Goal: Navigation & Orientation: Find specific page/section

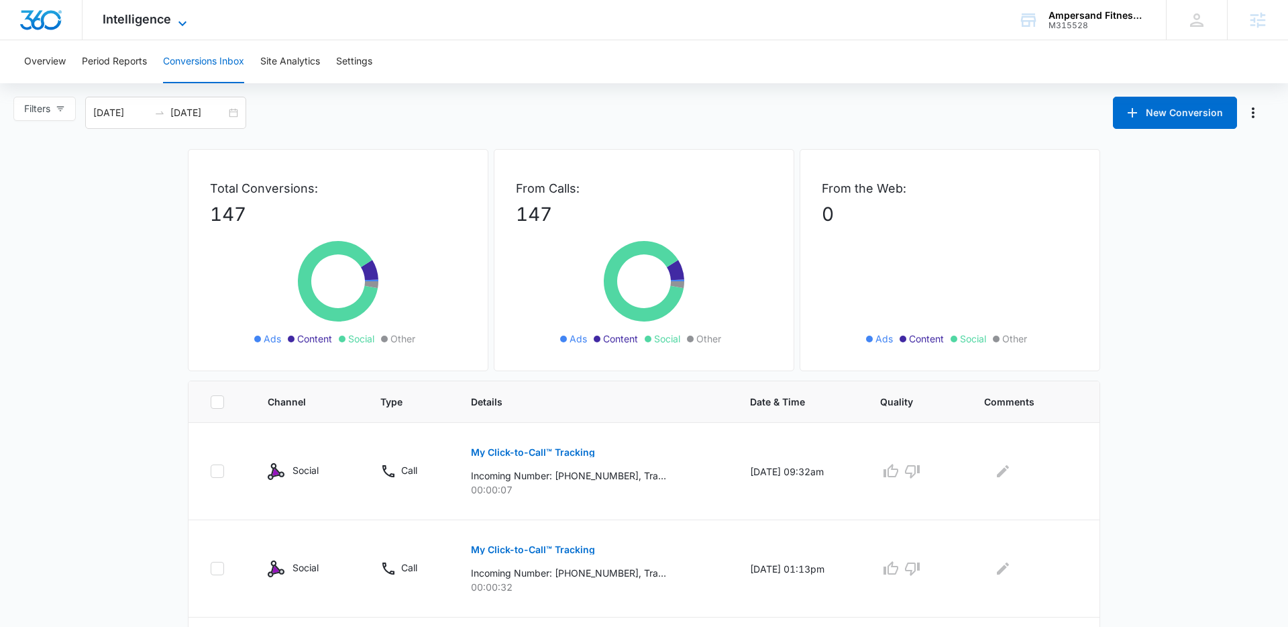
click at [174, 21] on icon at bounding box center [182, 23] width 16 height 16
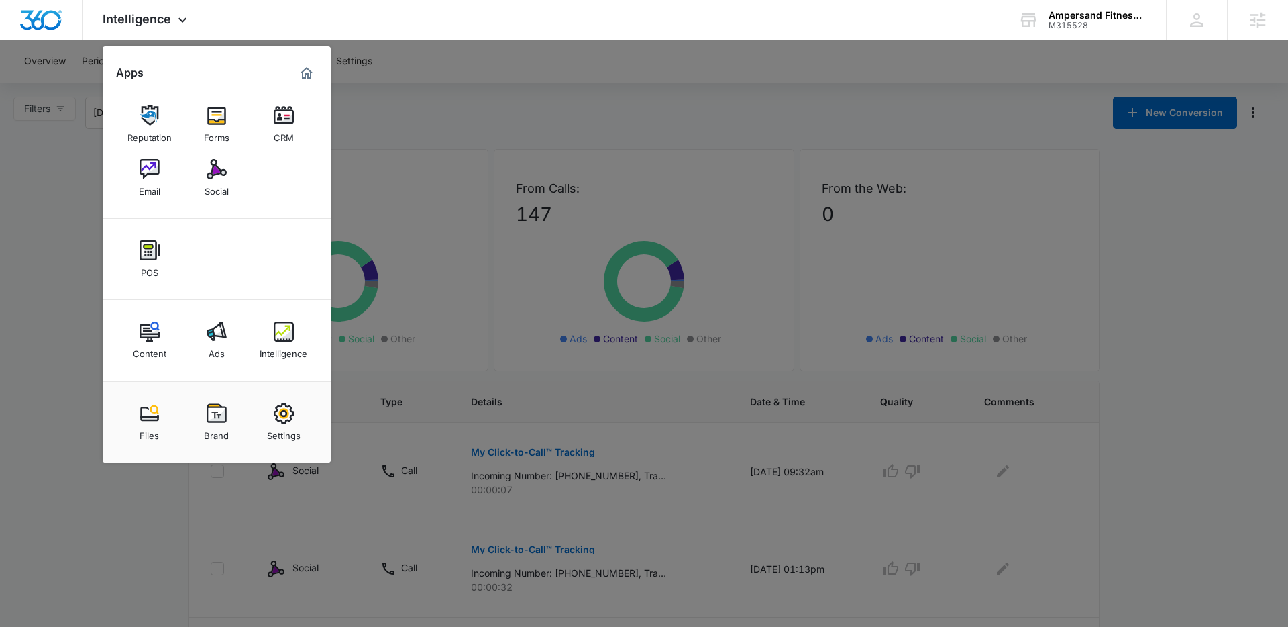
click at [287, 125] on div "CRM" at bounding box center [284, 133] width 20 height 17
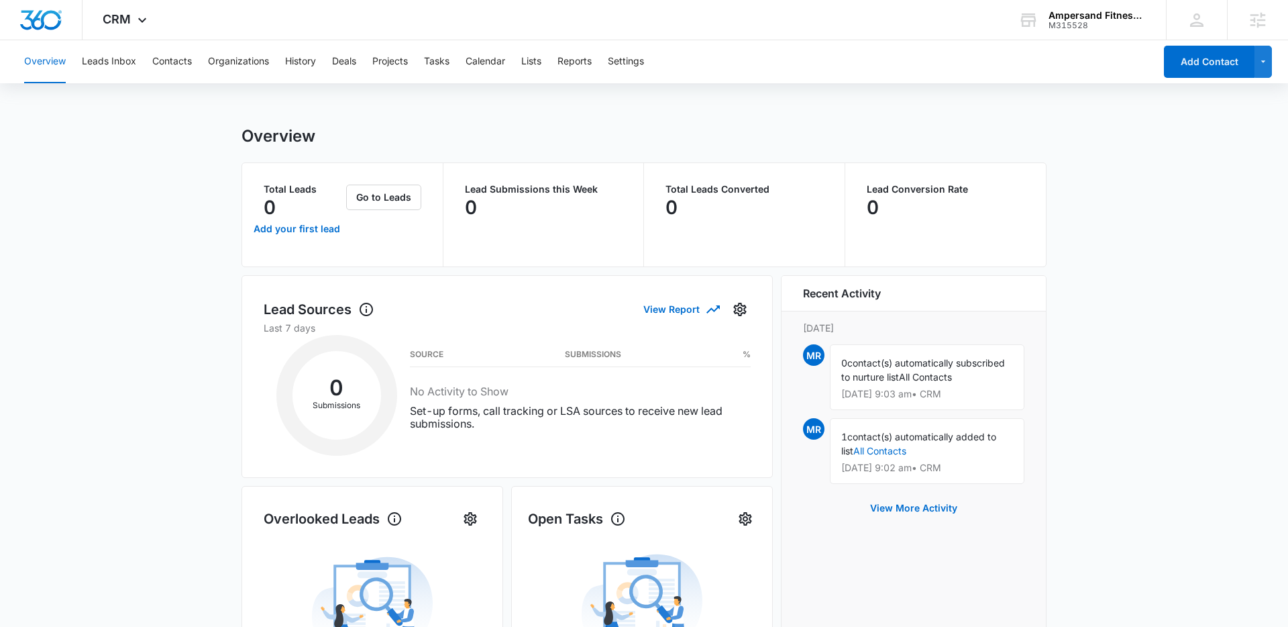
drag, startPoint x: 168, startPoint y: 87, endPoint x: 144, endPoint y: 64, distance: 32.7
click at [166, 85] on div "Overview Leads Inbox Contacts Organizations History Deals Projects Tasks Calend…" at bounding box center [644, 555] width 1288 height 1030
click at [123, 60] on button "Leads Inbox" at bounding box center [109, 61] width 54 height 43
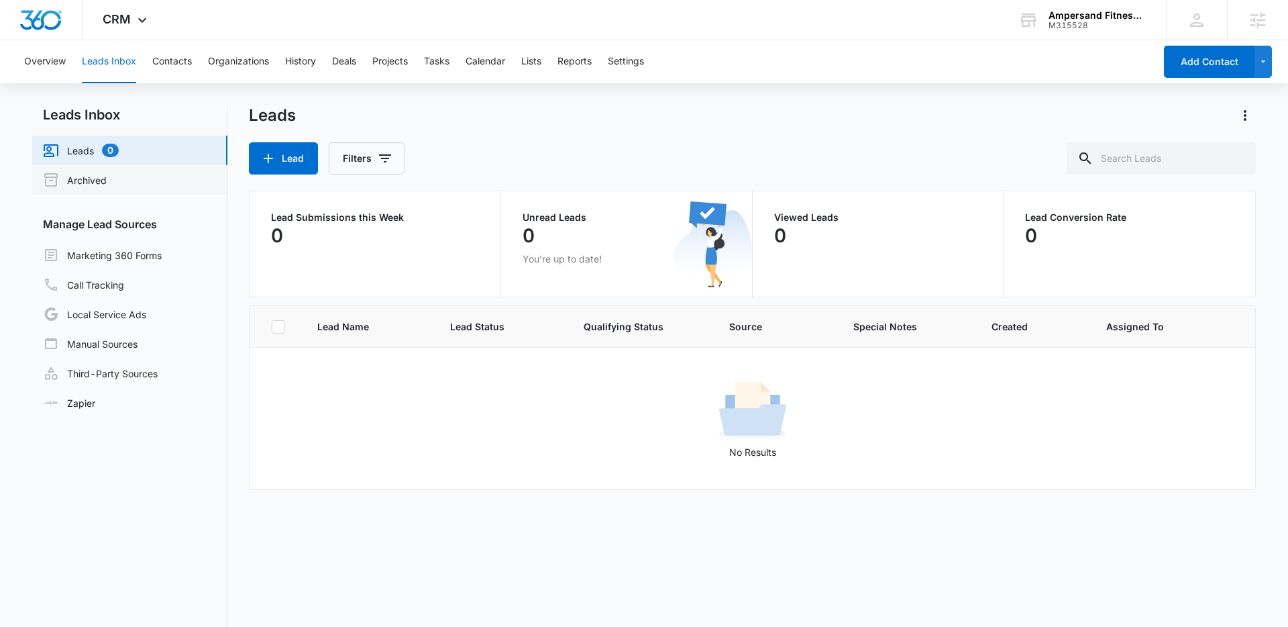
click at [94, 181] on link "Archived" at bounding box center [75, 180] width 64 height 16
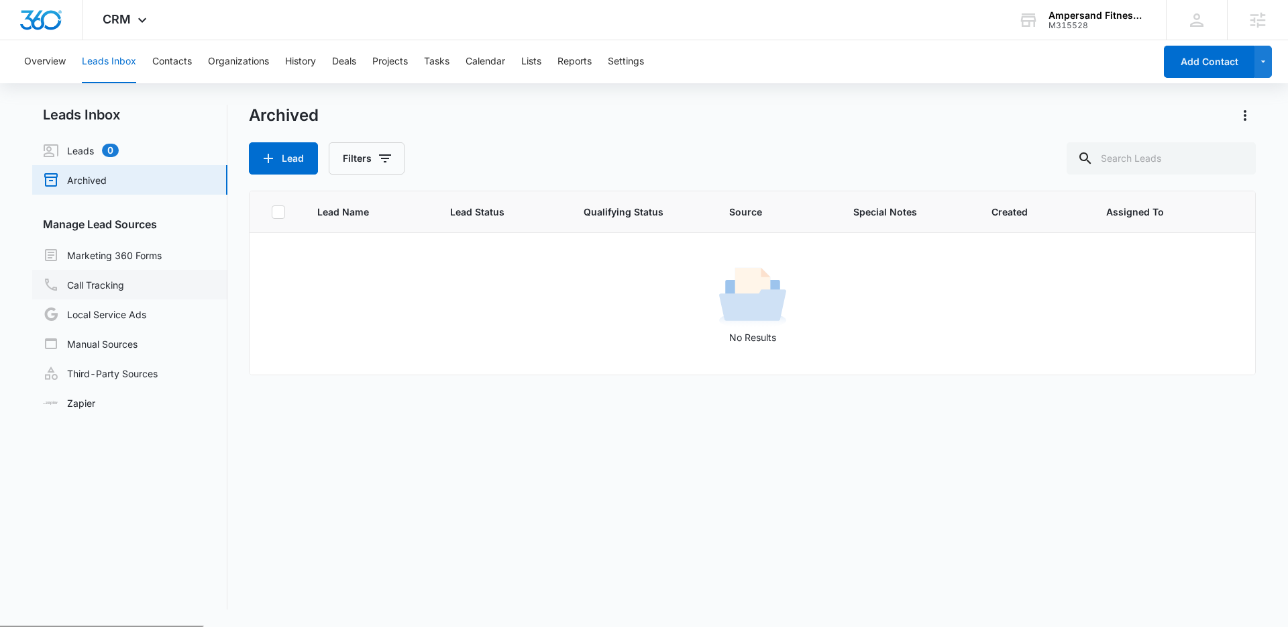
click at [104, 287] on link "Call Tracking" at bounding box center [83, 284] width 81 height 16
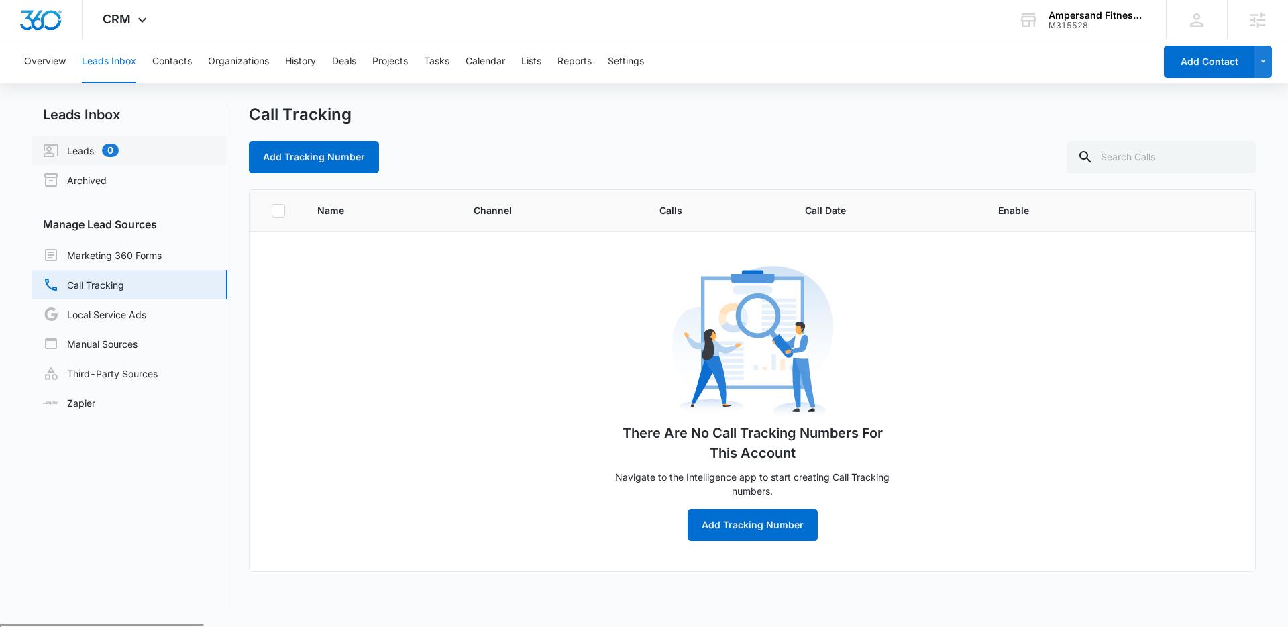
click at [76, 147] on link "Leads 0" at bounding box center [81, 150] width 76 height 16
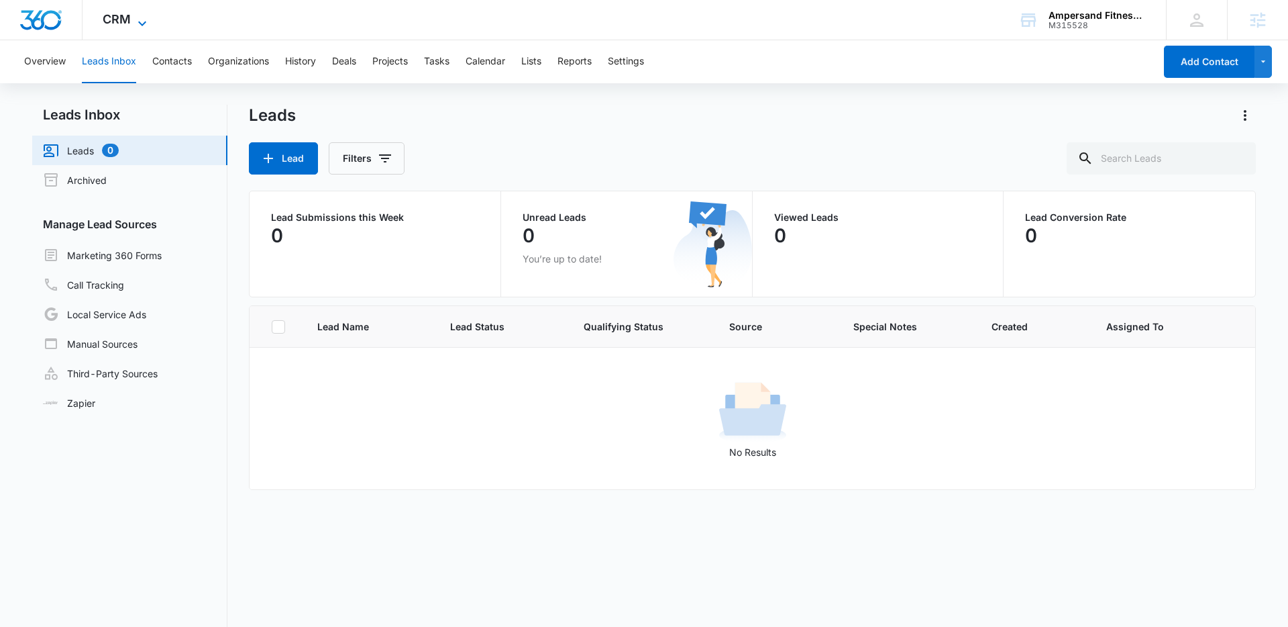
click at [143, 21] on icon at bounding box center [142, 23] width 16 height 16
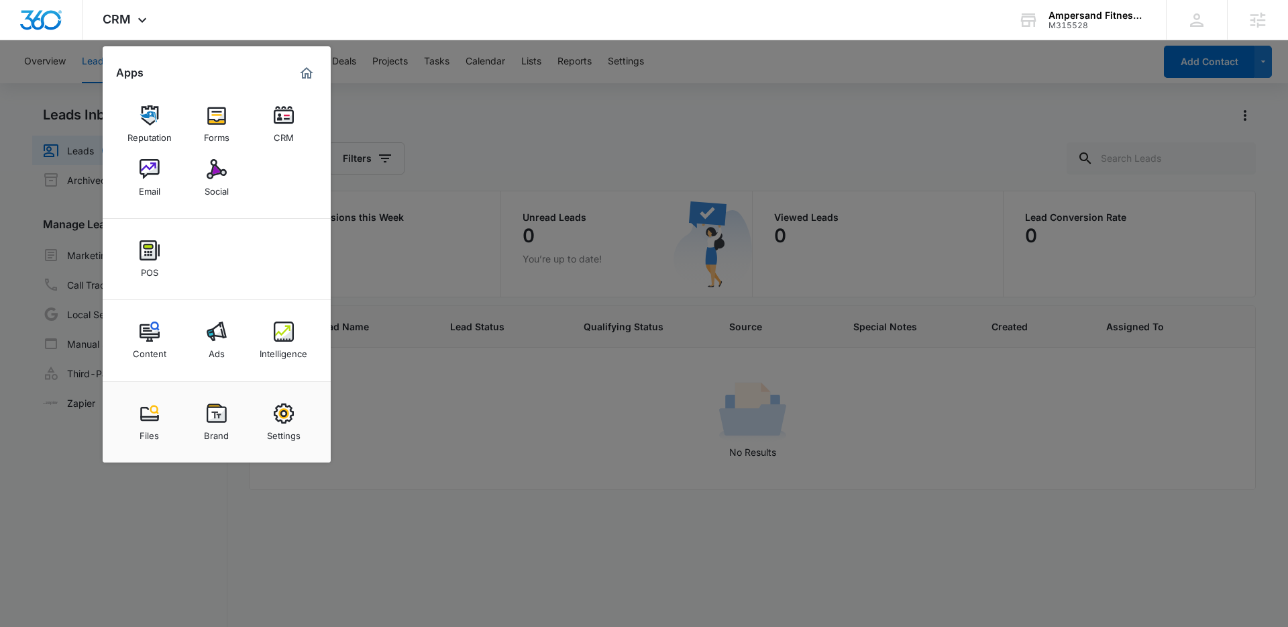
drag, startPoint x: 407, startPoint y: 95, endPoint x: 411, endPoint y: 74, distance: 21.1
click at [407, 95] on div at bounding box center [644, 313] width 1288 height 627
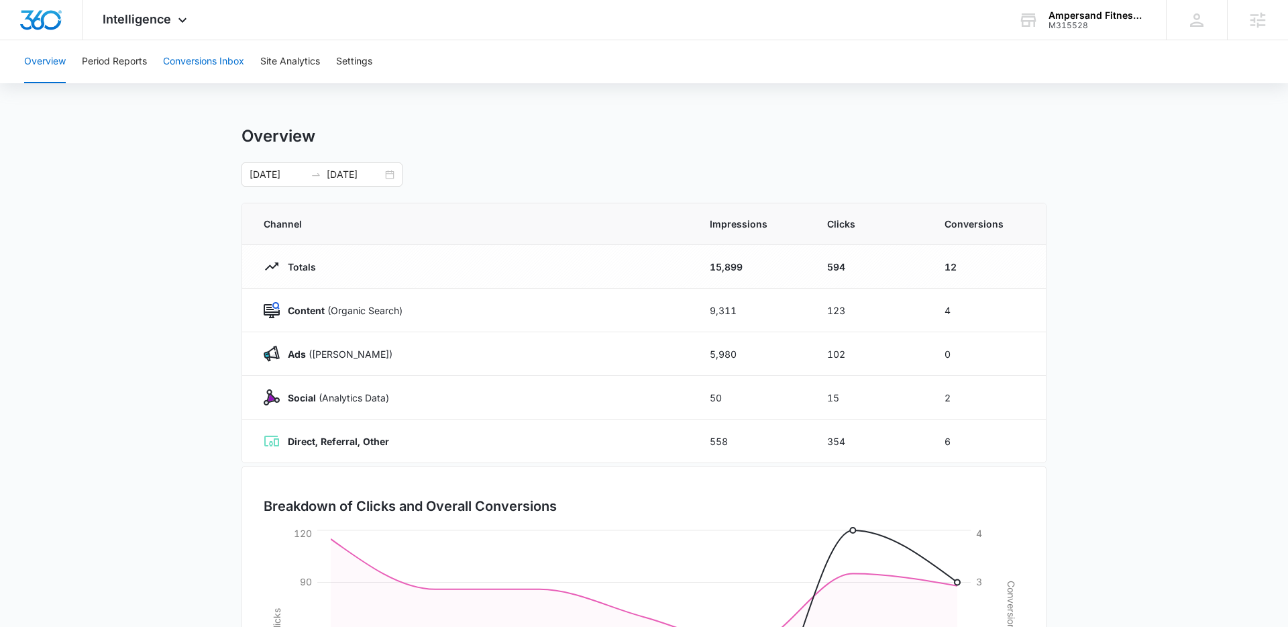
click at [203, 69] on button "Conversions Inbox" at bounding box center [203, 61] width 81 height 43
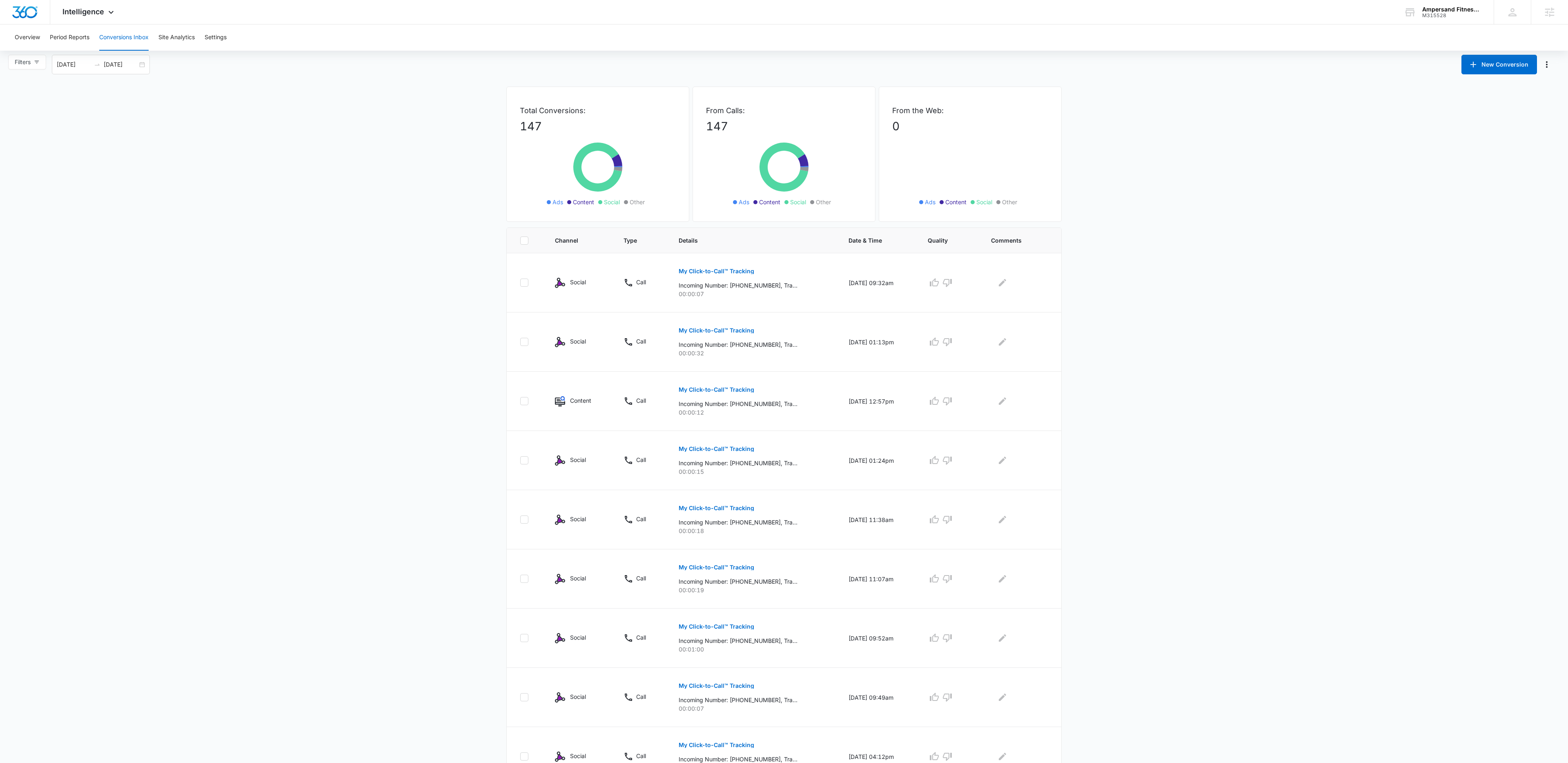
scroll to position [7, 0]
click at [444, 168] on main "Filters 07/15/2025 08/14/2025 New Conversion Total Conversions: 147 Ads Content…" at bounding box center [784, 460] width 1568 height 816
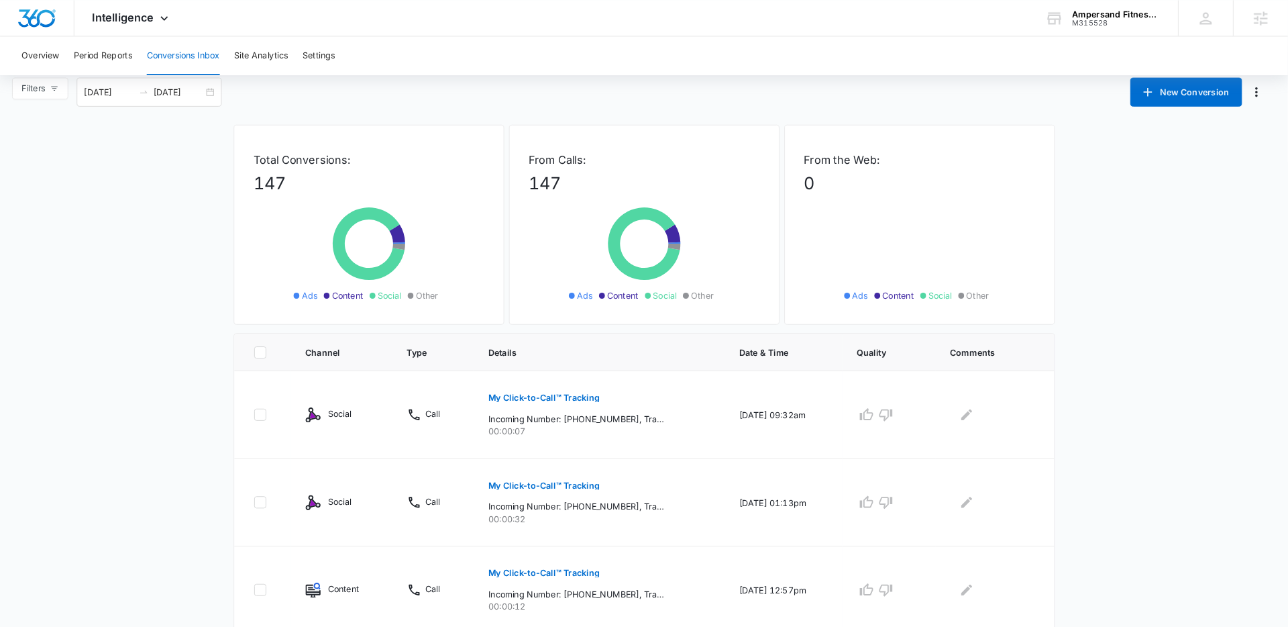
scroll to position [11, 0]
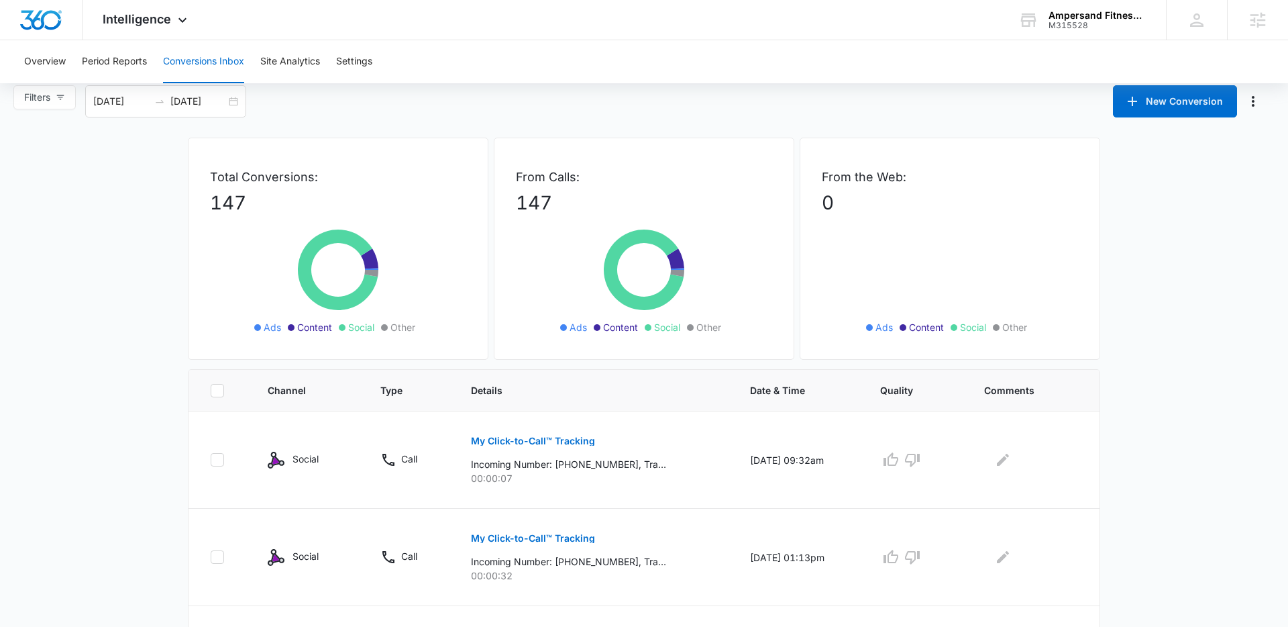
drag, startPoint x: 126, startPoint y: 211, endPoint x: 115, endPoint y: 211, distance: 11.4
